Goal: Task Accomplishment & Management: Complete application form

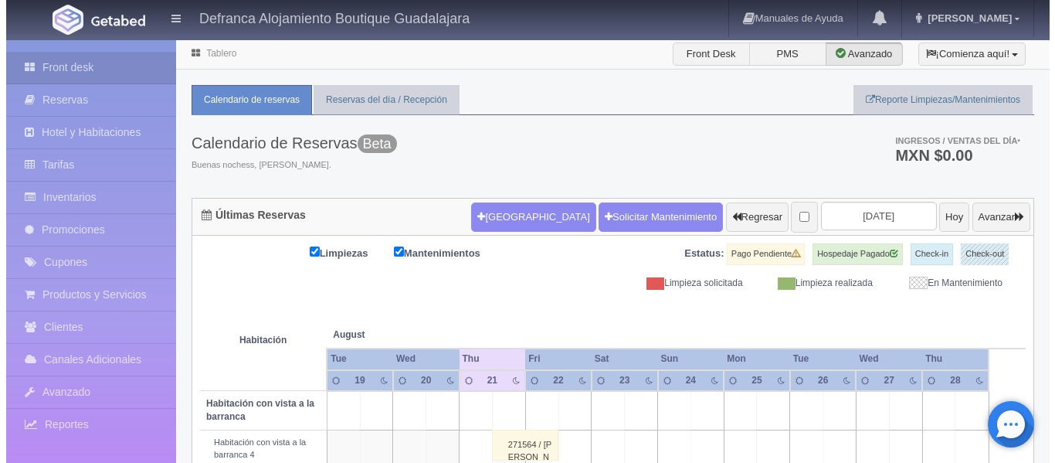
scroll to position [551, 0]
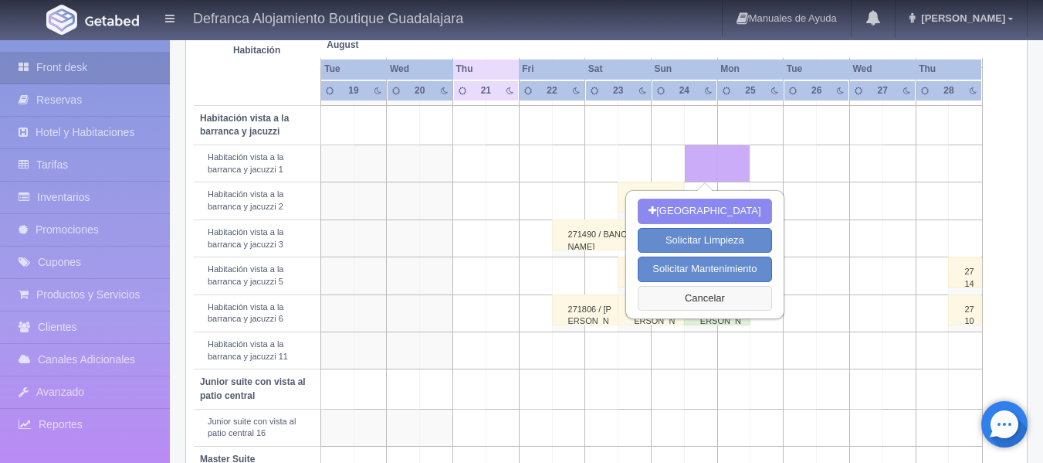
click at [700, 296] on button "Cancelar" at bounding box center [705, 298] width 134 height 25
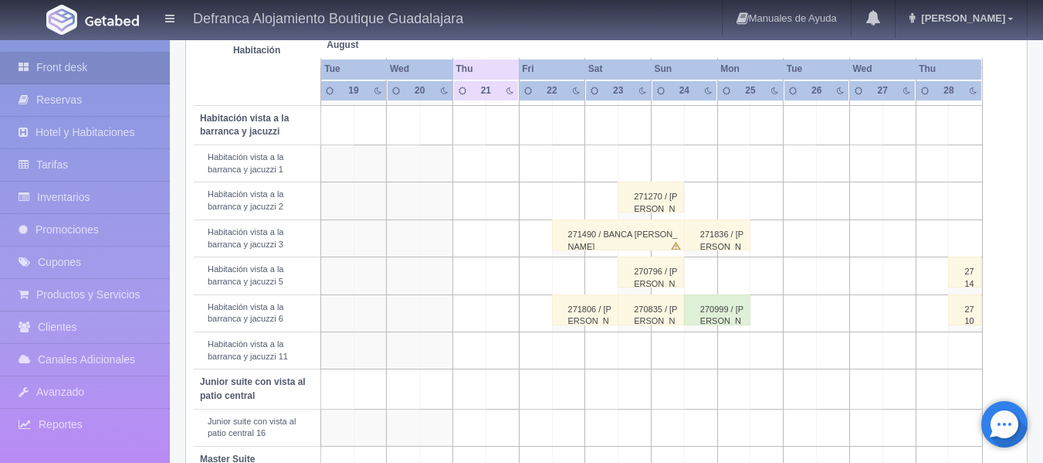
click at [832, 282] on td at bounding box center [833, 275] width 33 height 37
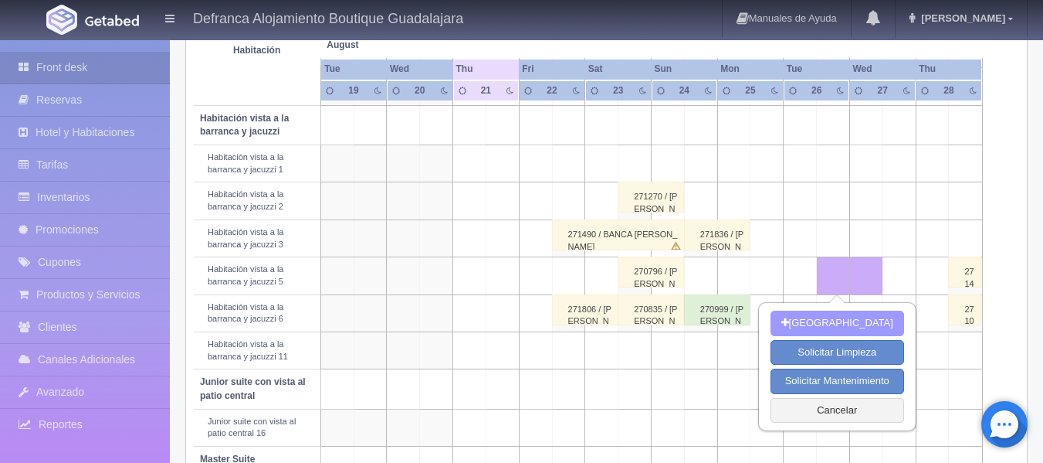
click at [837, 324] on button "[GEOGRAPHIC_DATA]" at bounding box center [838, 322] width 134 height 25
type input "[DATE]"
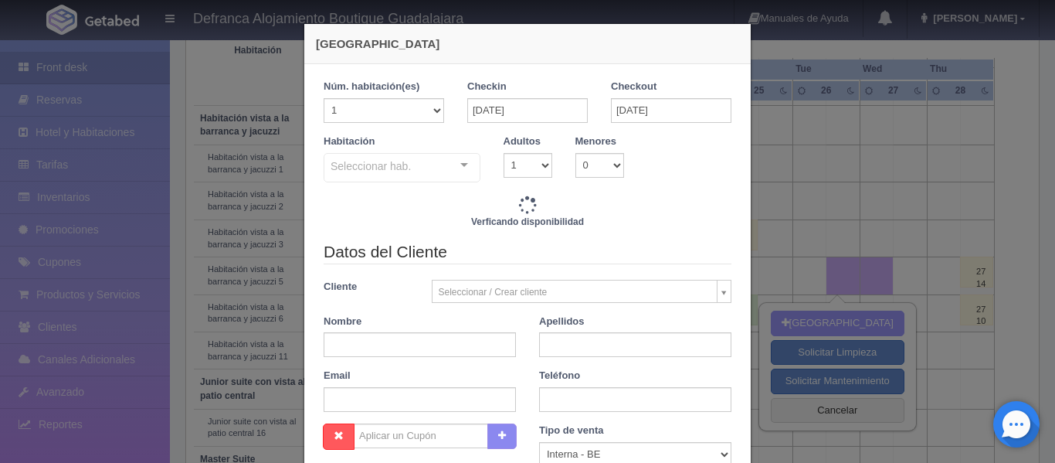
checkbox input "false"
type input "6710.00"
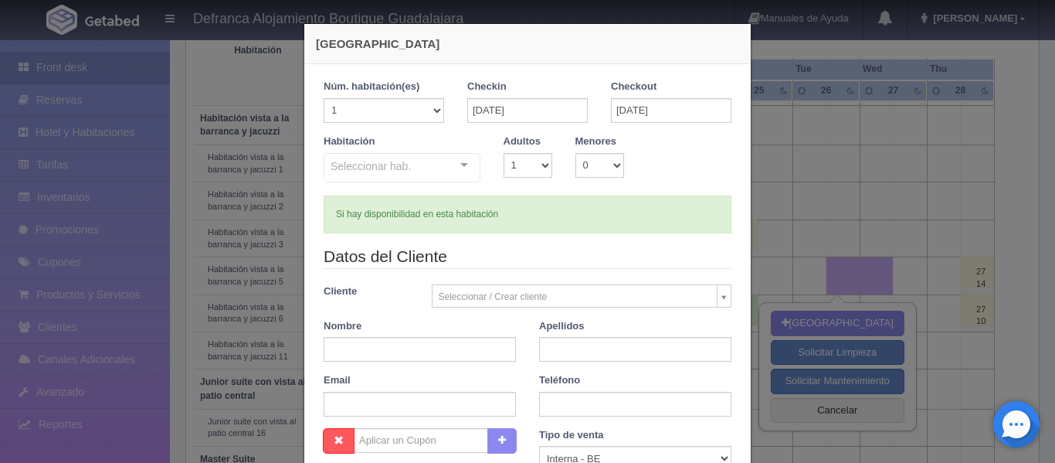
checkbox input "false"
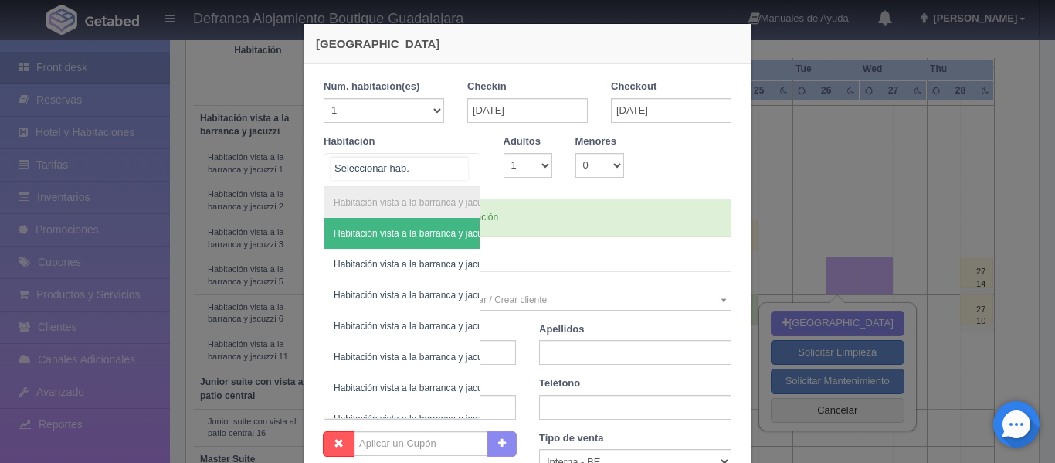
click at [462, 163] on div "Habitación vista a la barranca y jacuzzi Habitación vista a la barranca y jacuz…" at bounding box center [402, 170] width 157 height 34
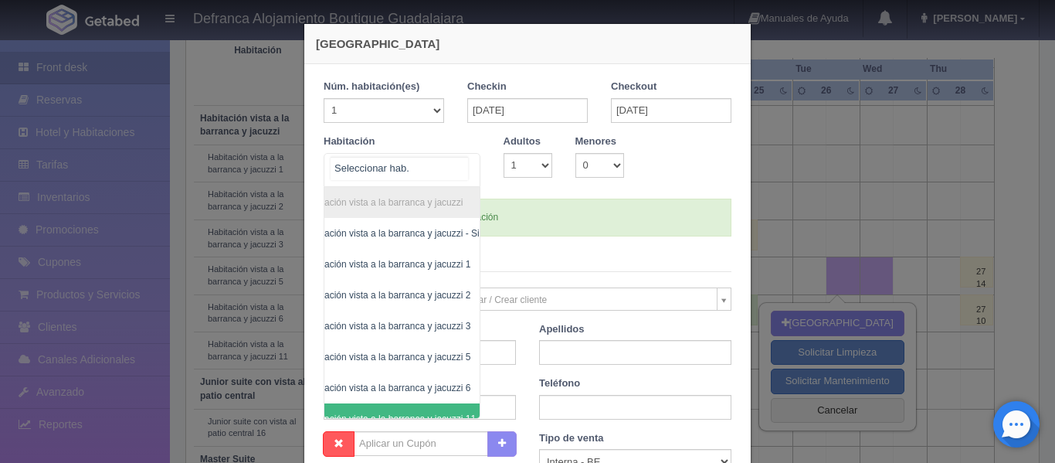
scroll to position [0, 90]
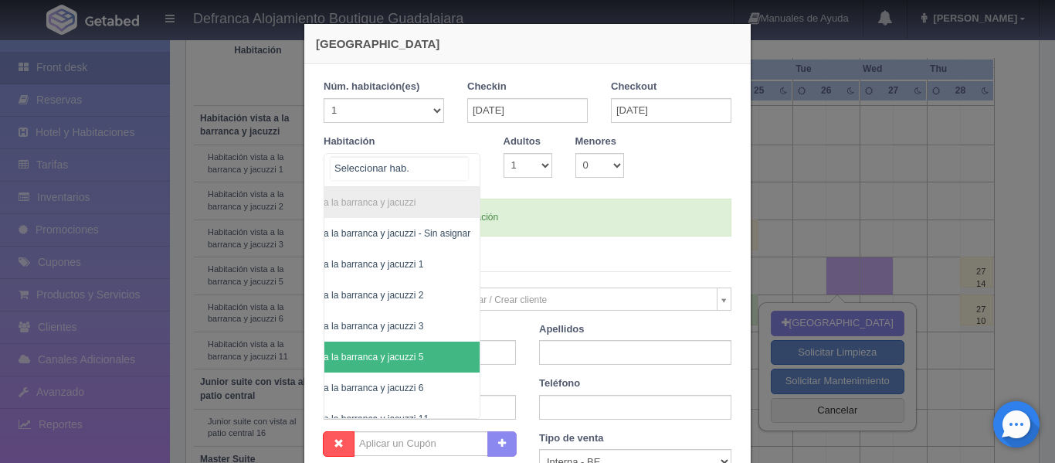
click at [433, 356] on span "Habitación vista a la barranca y jacuzzi 5" at bounding box center [362, 356] width 233 height 31
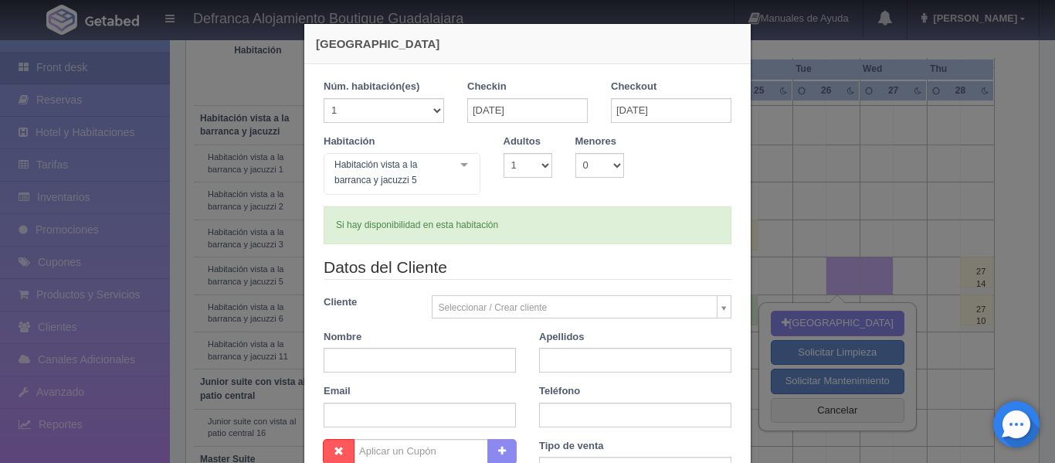
checkbox input "false"
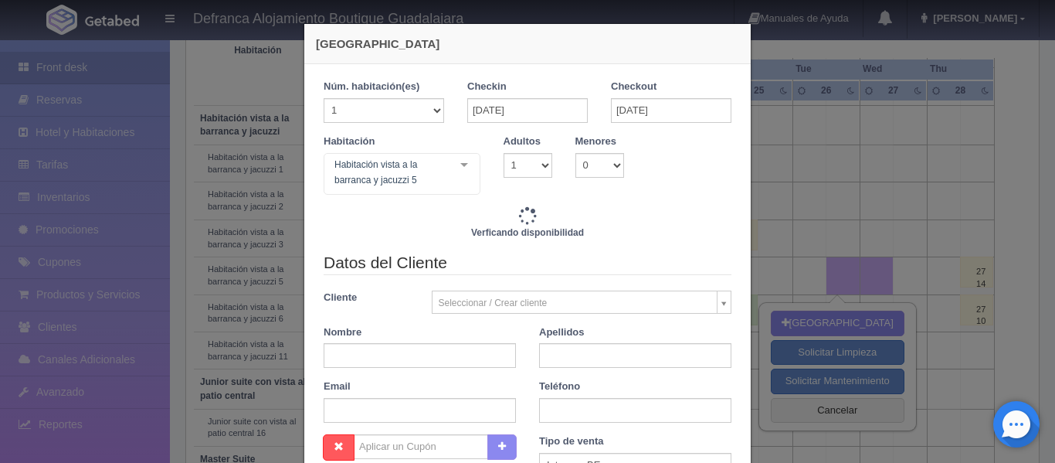
type input "6710.00"
checkbox input "false"
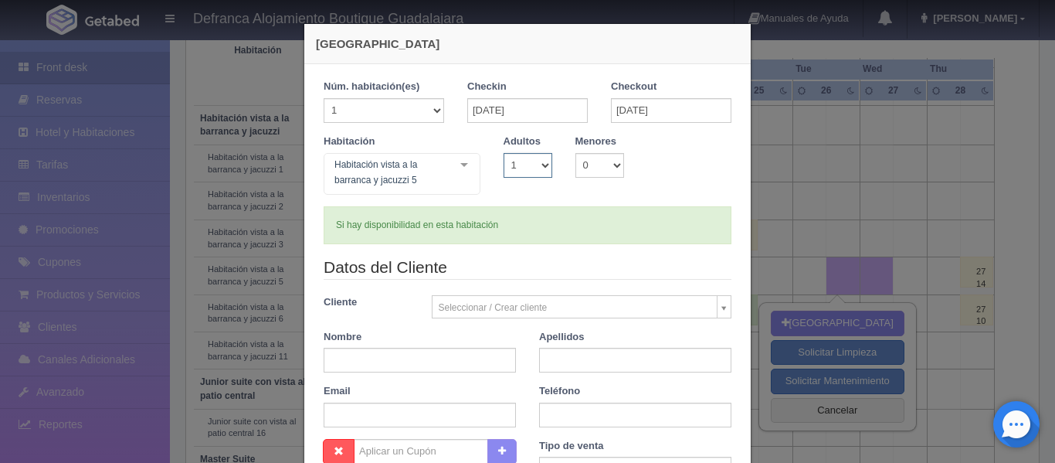
click at [540, 163] on select "1 2 3 4 5 6 7 8 9 10" at bounding box center [527, 165] width 49 height 25
select select "2"
click at [503, 153] on select "1 2 3 4 5 6 7 8 9 10" at bounding box center [527, 165] width 49 height 25
checkbox input "false"
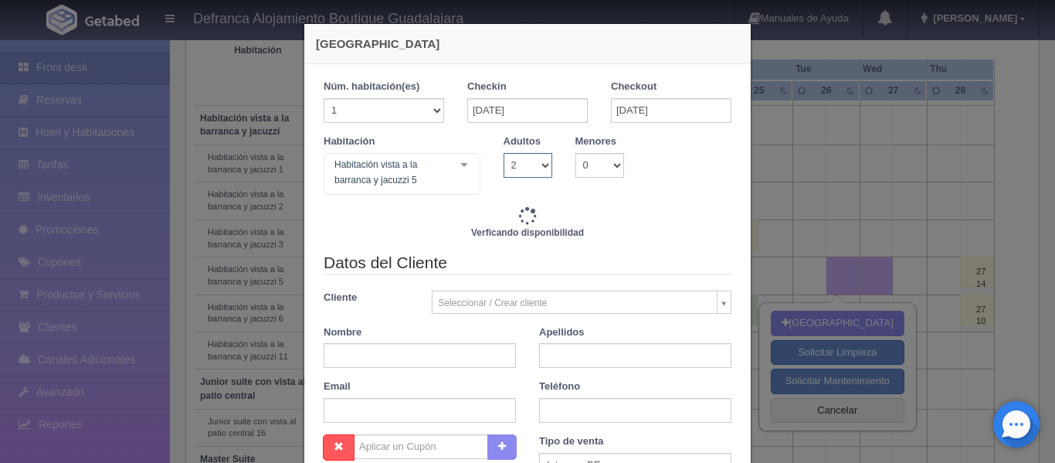
type input "6710.00"
checkbox input "false"
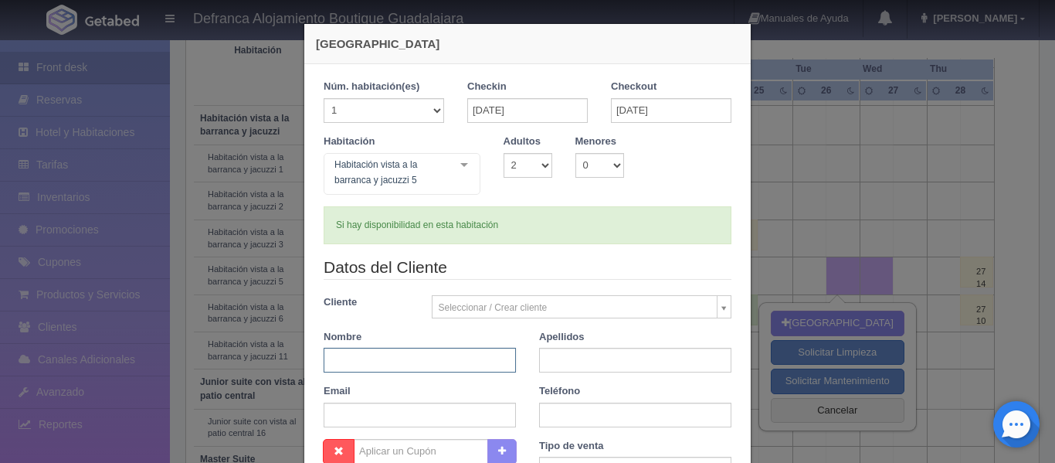
click at [405, 354] on input "text" at bounding box center [420, 359] width 192 height 25
type input "[PERSON_NAME]"
click at [580, 353] on input "text" at bounding box center [635, 359] width 192 height 25
type input "[PERSON_NAME]"
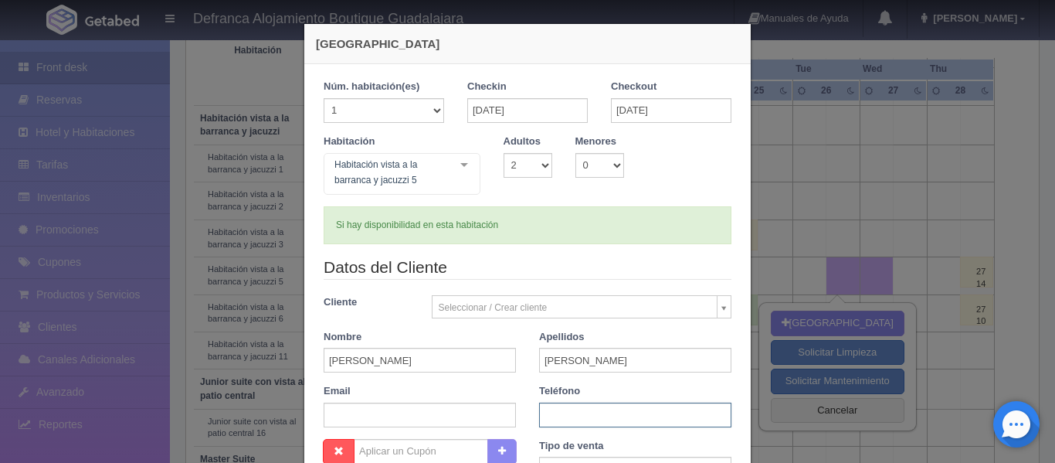
click at [567, 419] on input "text" at bounding box center [635, 414] width 192 height 25
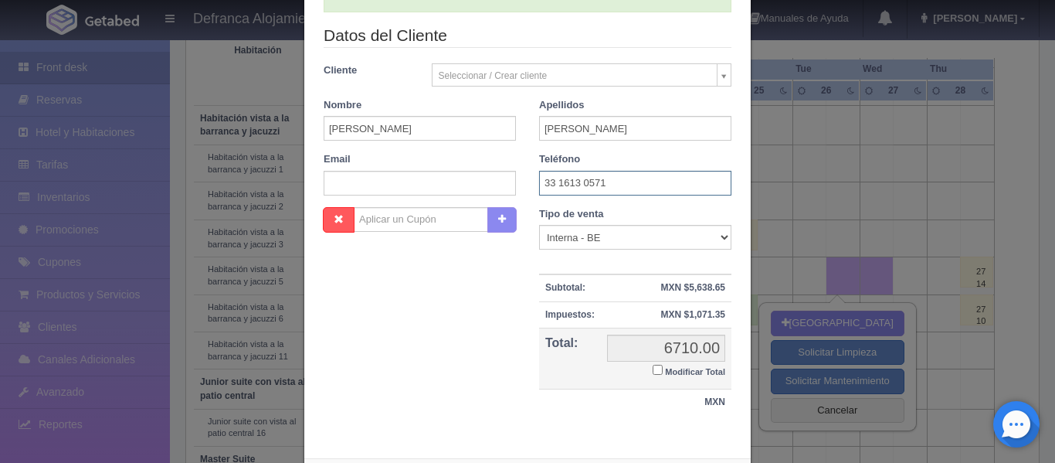
scroll to position [307, 0]
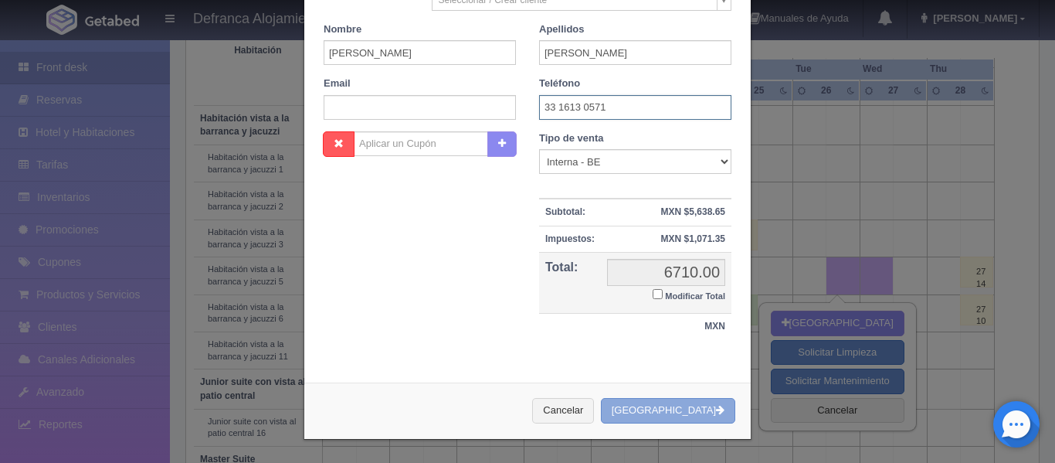
type input "33 1613 0571"
click at [657, 407] on button "[GEOGRAPHIC_DATA]" at bounding box center [668, 410] width 134 height 25
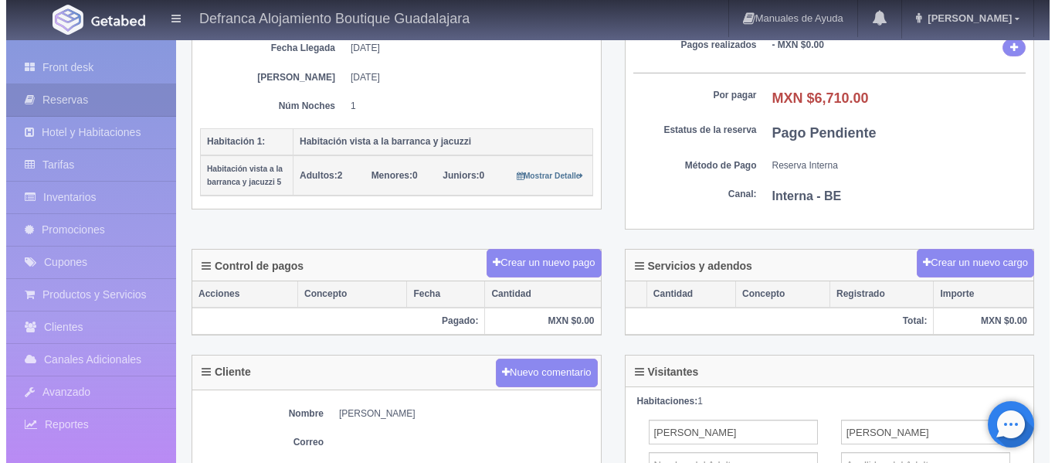
scroll to position [309, 0]
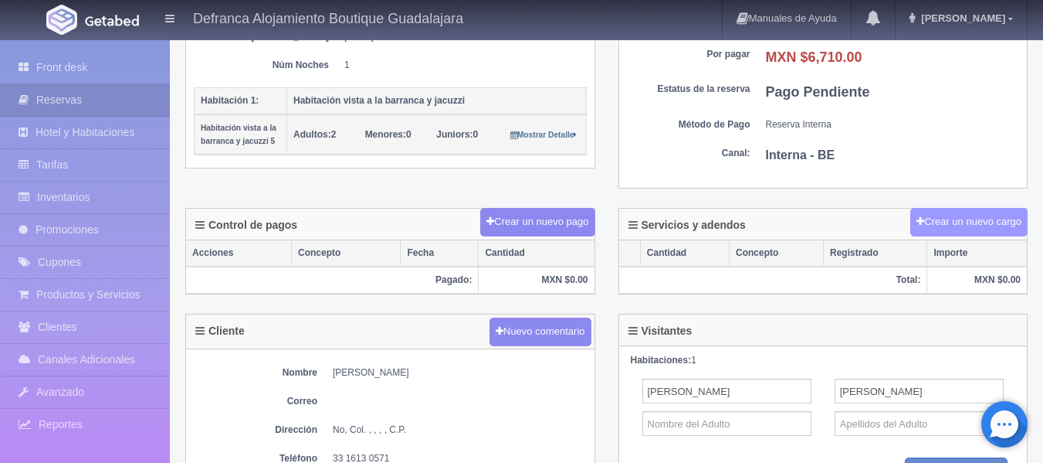
click at [957, 222] on button "Crear un nuevo cargo" at bounding box center [968, 222] width 117 height 29
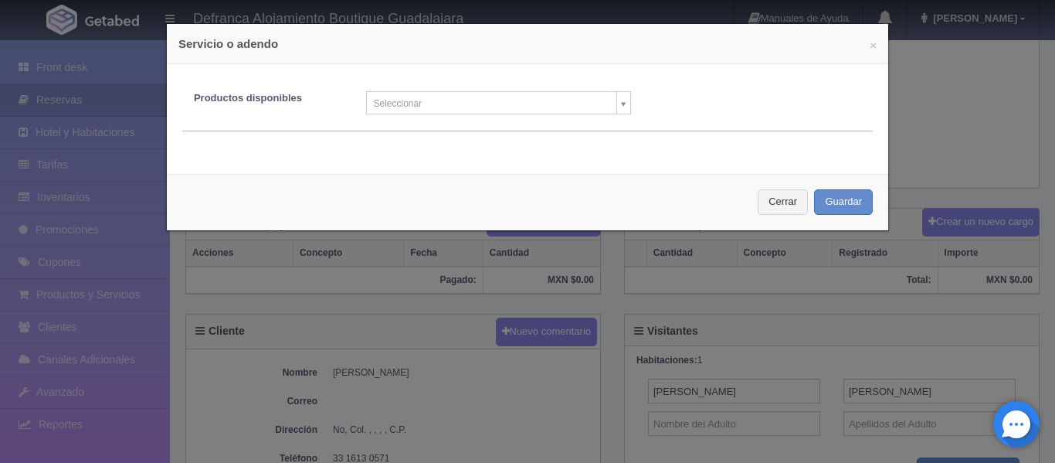
click at [616, 107] on body "Defranca Alojamiento Boutique Guadalajara Manuales de Ayuda Actualizaciones rec…" at bounding box center [527, 215] width 1055 height 971
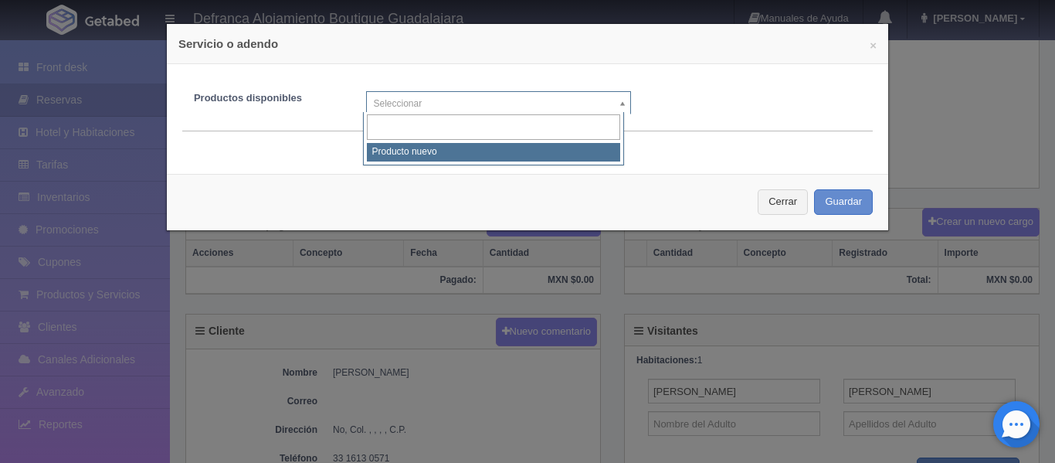
select select "0"
type input "1"
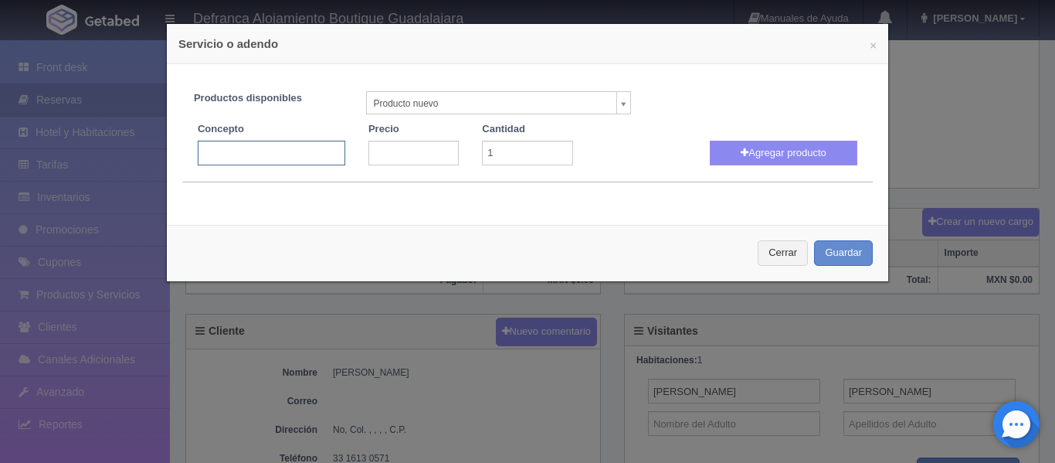
click at [303, 153] on input "text" at bounding box center [271, 153] width 147 height 25
click at [303, 153] on input "J" at bounding box center [271, 153] width 147 height 25
type input "JACUZZI VOLADO"
click at [402, 151] on input "number" at bounding box center [413, 153] width 90 height 25
type input "3300"
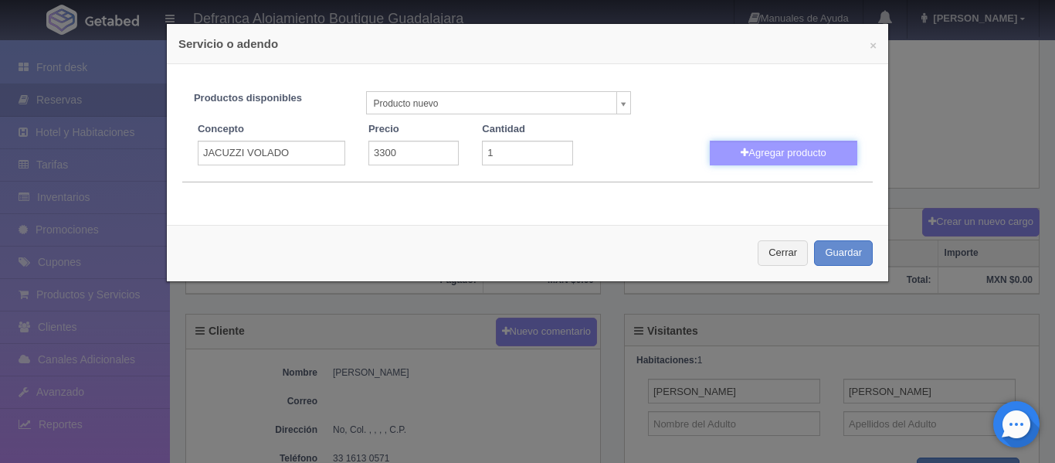
click at [761, 155] on button "Agregar producto" at bounding box center [783, 153] width 147 height 25
select select
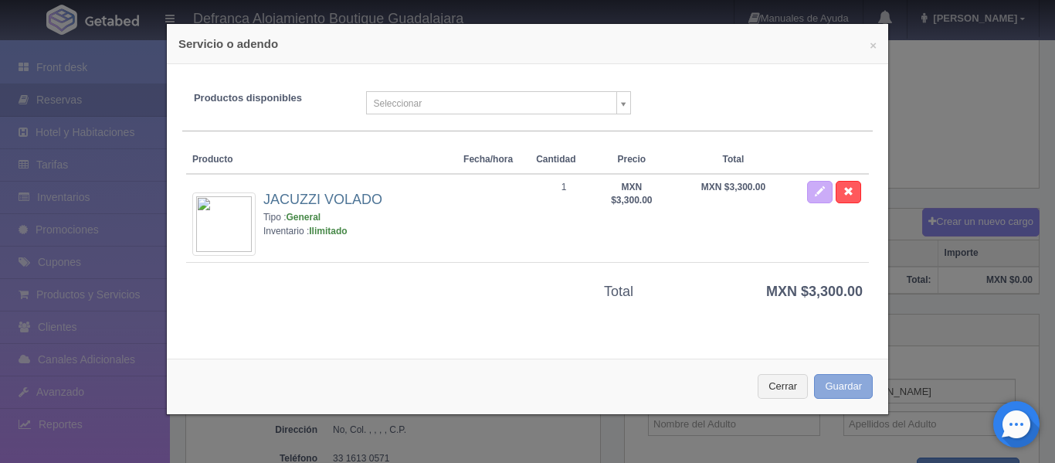
click at [845, 390] on button "Guardar" at bounding box center [843, 386] width 59 height 25
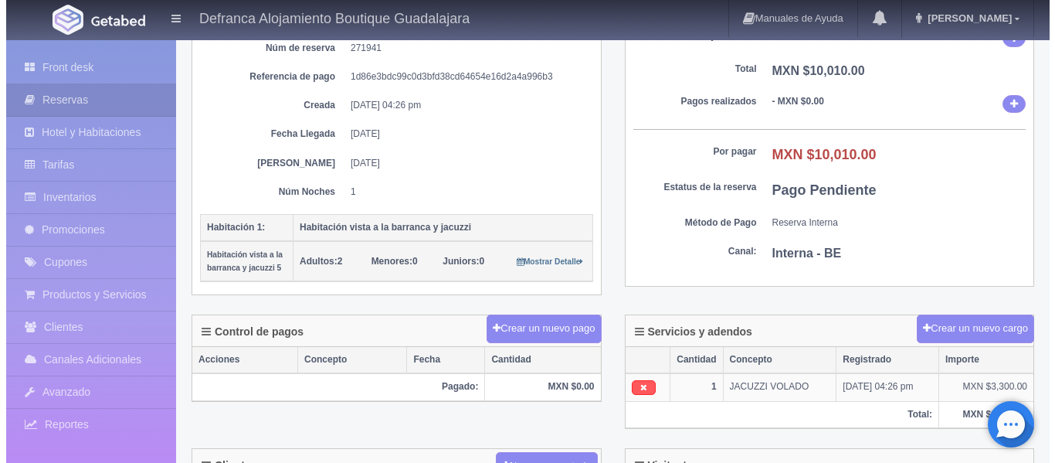
scroll to position [154, 0]
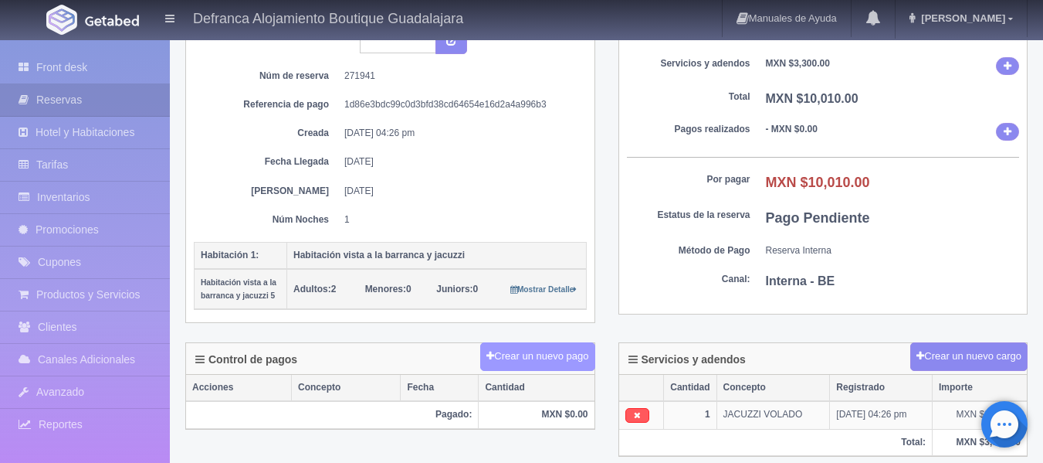
click at [503, 364] on button "Crear un nuevo pago" at bounding box center [537, 356] width 114 height 29
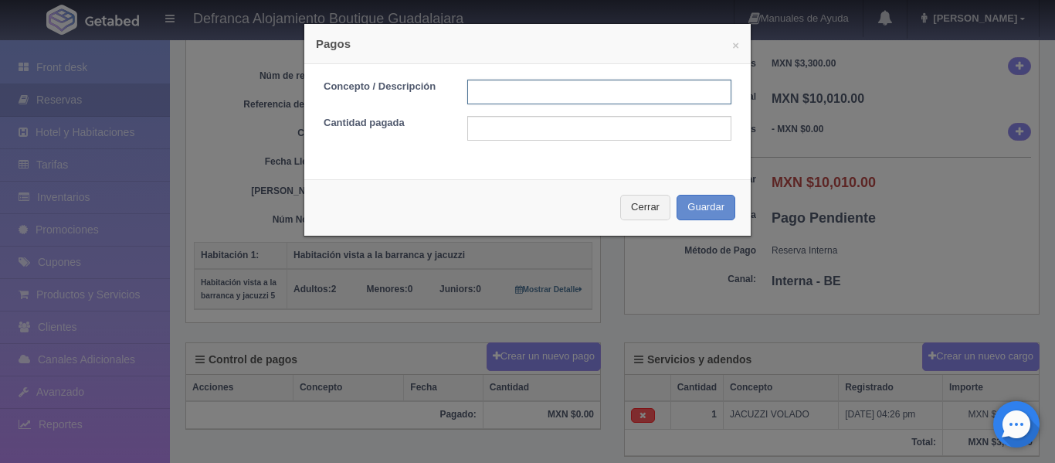
click at [486, 90] on input "text" at bounding box center [599, 92] width 264 height 25
type input "EFECTIVO"
click at [546, 127] on input "text" at bounding box center [599, 128] width 264 height 25
type input "5000"
click at [717, 212] on button "Guardar" at bounding box center [705, 207] width 59 height 25
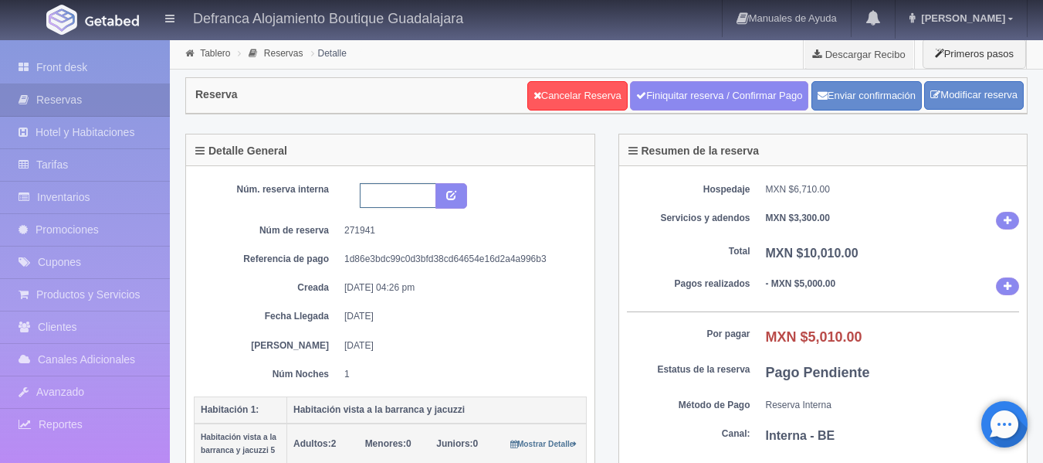
click at [388, 192] on input "text" at bounding box center [398, 195] width 76 height 25
type input "HVBJ5 260825-270825"
click at [459, 196] on button "submit" at bounding box center [452, 196] width 32 height 26
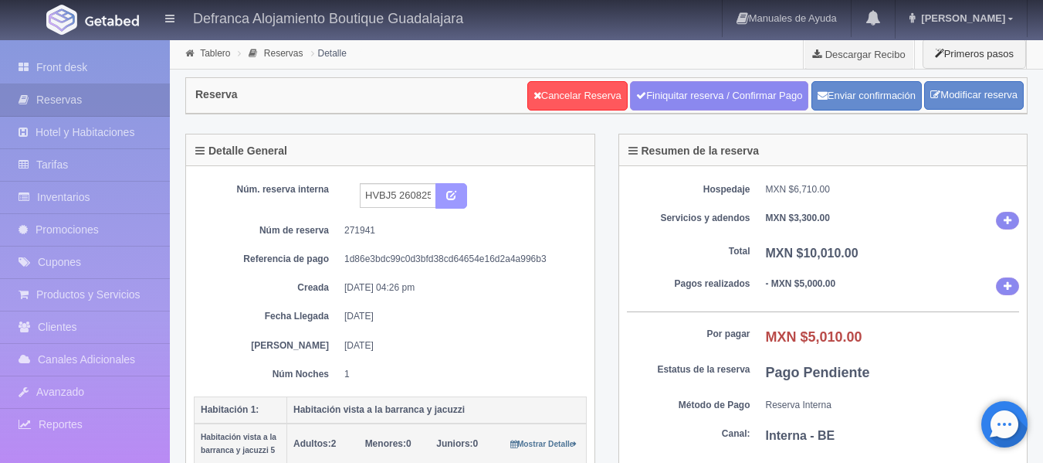
click at [459, 196] on button "submit" at bounding box center [452, 196] width 32 height 26
